Goal: Book appointment/travel/reservation

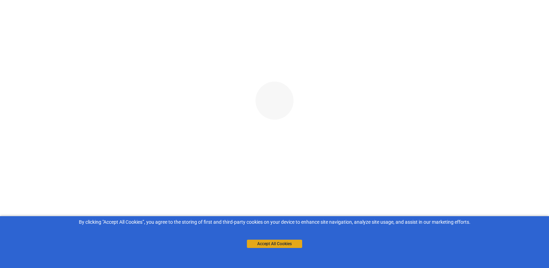
click at [270, 246] on button "Accept All Cookies" at bounding box center [274, 243] width 55 height 8
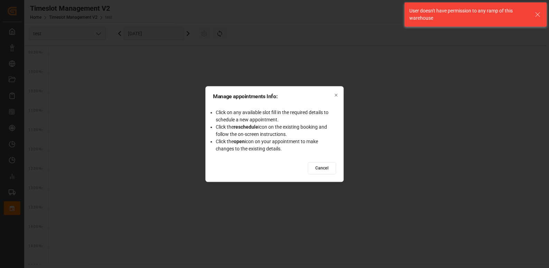
scroll to position [397, 0]
click at [333, 91] on div "Manage appointments Info: Click on any available slot fill in the required deta…" at bounding box center [274, 134] width 138 height 96
click at [337, 91] on div "Manage appointments Info: Click on any available slot fill in the required deta…" at bounding box center [274, 134] width 138 height 96
click at [337, 93] on icon "button" at bounding box center [335, 95] width 5 height 5
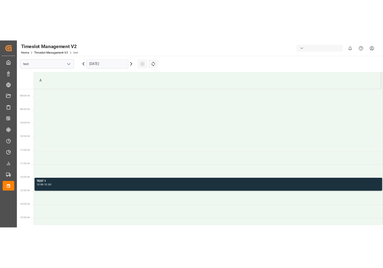
scroll to position [421, 0]
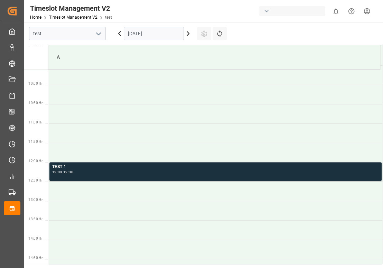
scroll to position [421, 0]
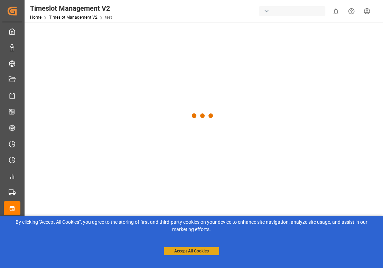
click at [199, 248] on button "Accept All Cookies" at bounding box center [191, 251] width 55 height 8
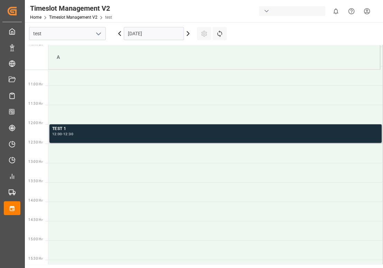
scroll to position [421, 0]
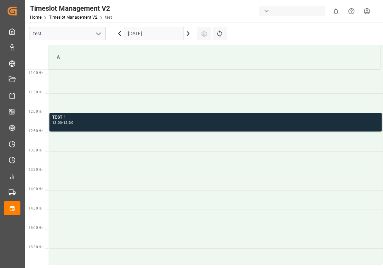
click at [201, 123] on div "12:00 - 12:30" at bounding box center [215, 123] width 326 height 4
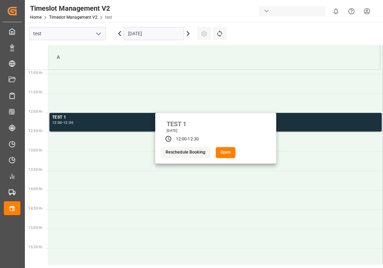
click at [219, 153] on button "Open" at bounding box center [226, 152] width 20 height 11
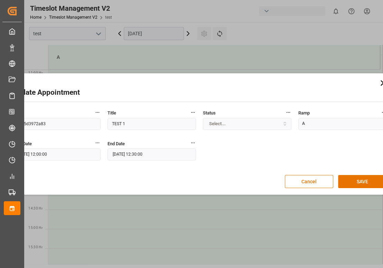
click at [156, 155] on button "[DATE] 12:30:00" at bounding box center [151, 154] width 88 height 12
click at [144, 154] on button "[DATE] 12:30:00" at bounding box center [151, 154] width 88 height 12
click at [136, 153] on button "[DATE] 12:30:00" at bounding box center [151, 154] width 88 height 12
click at [136, 153] on button "31.08.2025 12:30:00" at bounding box center [151, 154] width 88 height 12
click at [351, 186] on button "SAVE" at bounding box center [362, 181] width 48 height 13
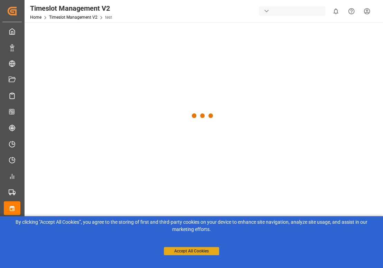
click at [194, 248] on button "Accept All Cookies" at bounding box center [191, 251] width 55 height 8
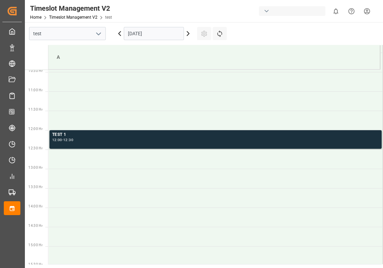
scroll to position [421, 0]
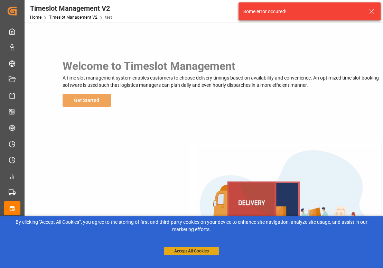
click at [187, 249] on button "Accept All Cookies" at bounding box center [191, 251] width 55 height 8
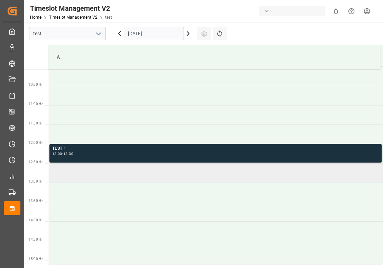
scroll to position [421, 0]
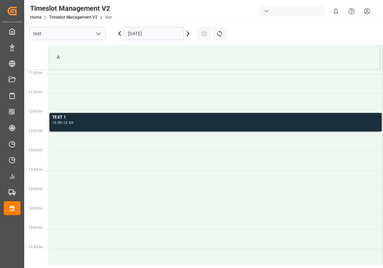
click at [224, 120] on div "TEST 1" at bounding box center [215, 117] width 326 height 7
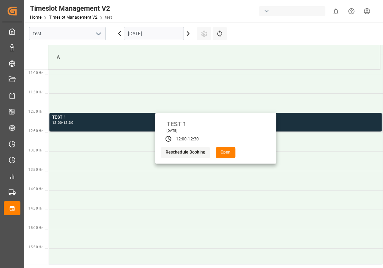
click at [221, 150] on button "Open" at bounding box center [226, 152] width 20 height 11
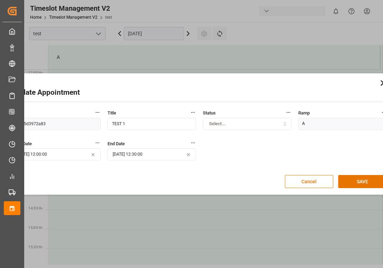
click at [159, 151] on button "31.08.2025 12:30:00" at bounding box center [151, 154] width 88 height 12
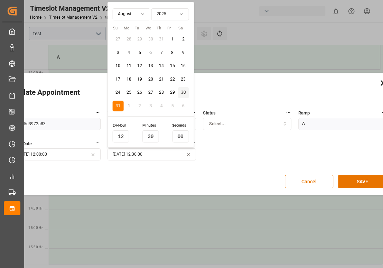
click at [152, 133] on input "30" at bounding box center [150, 136] width 17 height 12
type input "31"
click at [351, 180] on button "SAVE" at bounding box center [362, 181] width 48 height 13
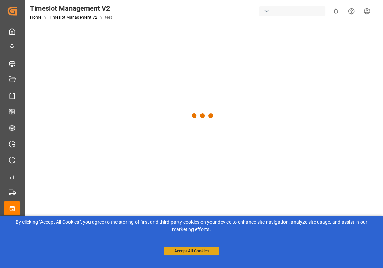
click at [195, 249] on button "Accept All Cookies" at bounding box center [191, 251] width 55 height 8
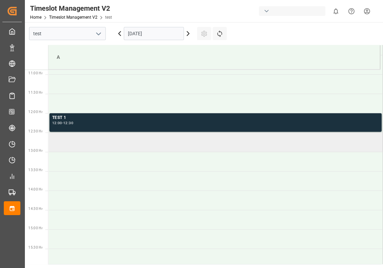
scroll to position [421, 0]
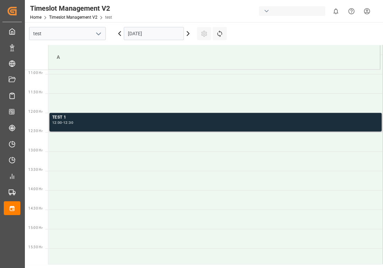
click at [212, 127] on div "TEST 1 12:00 - 12:30" at bounding box center [215, 122] width 326 height 16
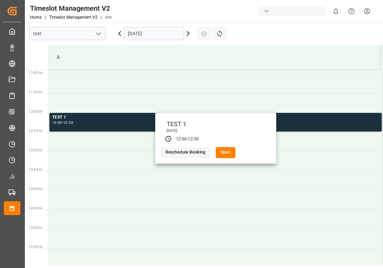
click at [222, 151] on button "Open" at bounding box center [226, 152] width 20 height 11
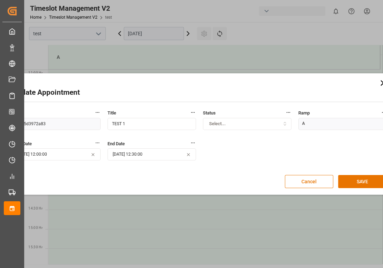
click at [150, 157] on button "[DATE] 12:30:00" at bounding box center [151, 154] width 88 height 12
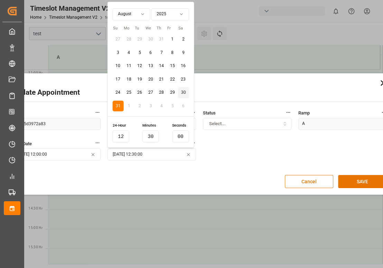
click at [152, 137] on input "30" at bounding box center [150, 136] width 17 height 12
type input "31"
click at [361, 182] on button "SAVE" at bounding box center [362, 181] width 48 height 13
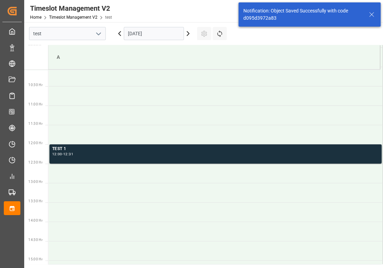
scroll to position [421, 0]
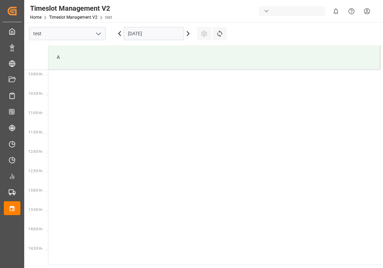
scroll to position [421, 0]
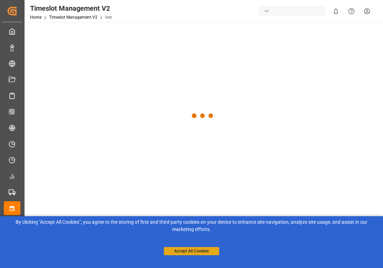
click at [189, 247] on button "Accept All Cookies" at bounding box center [191, 251] width 55 height 8
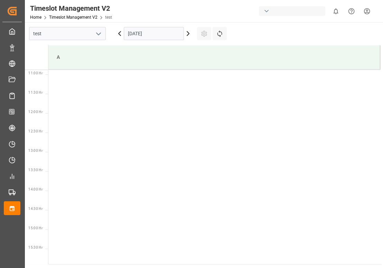
scroll to position [421, 0]
click at [190, 33] on icon at bounding box center [188, 33] width 8 height 8
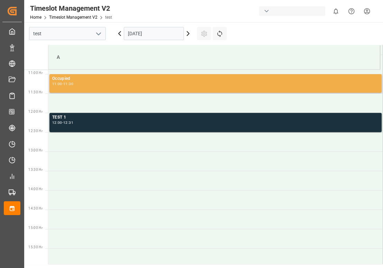
click at [150, 85] on div "11:00 - 11:30" at bounding box center [215, 84] width 326 height 4
click at [160, 87] on div "Occupied 11:00 - 11:30" at bounding box center [215, 83] width 326 height 16
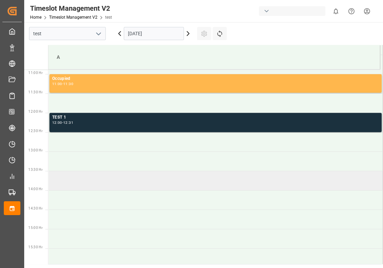
click at [189, 184] on td at bounding box center [215, 180] width 334 height 19
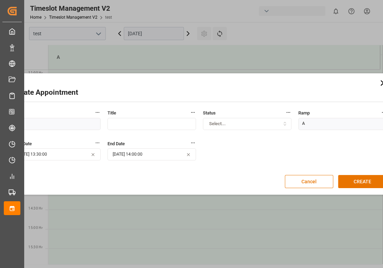
click at [125, 126] on input "text" at bounding box center [151, 124] width 88 height 12
type input "new"
click at [346, 183] on button "CREATE" at bounding box center [362, 181] width 48 height 13
